Goal: Task Accomplishment & Management: Use online tool/utility

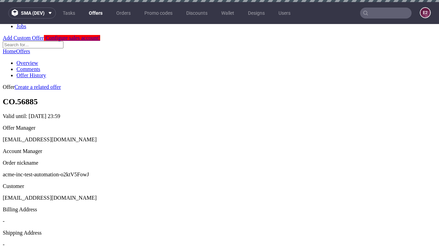
scroll to position [2, 0]
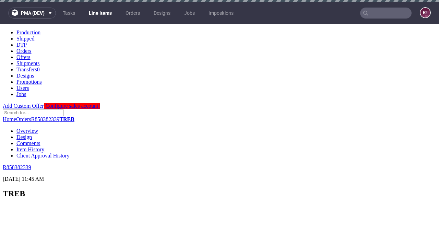
scroll to position [874, 0]
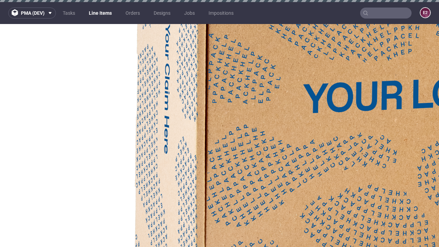
select select "accepted"
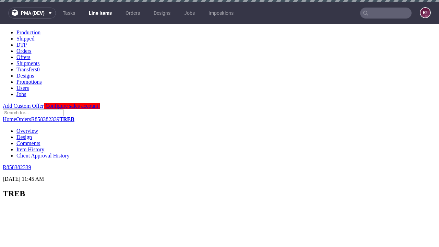
scroll to position [1080, 0]
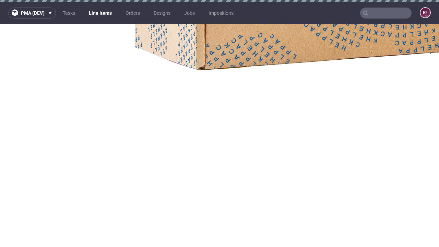
select select "received"
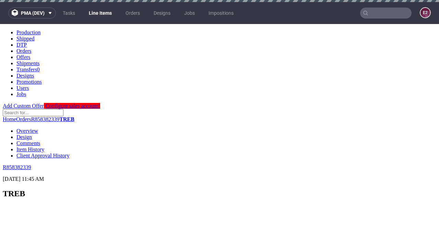
scroll to position [1169, 0]
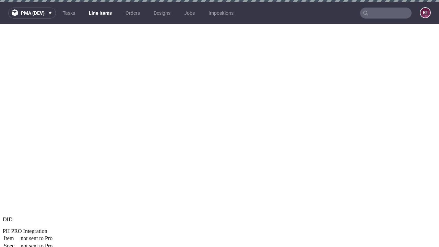
select select "accepted_dtp_issue_reprint"
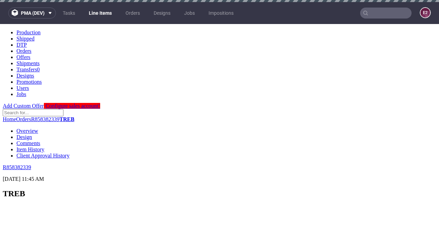
scroll to position [0, 0]
